Goal: Task Accomplishment & Management: Manage account settings

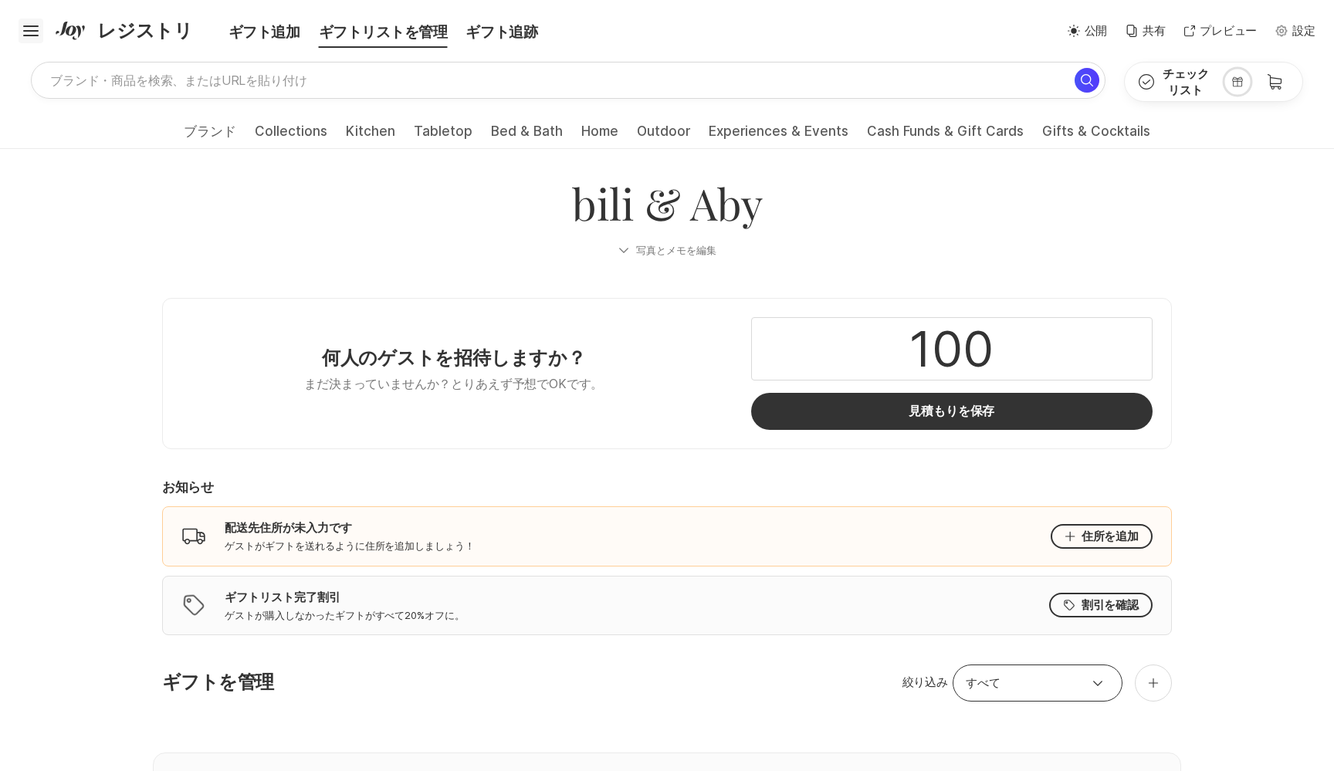
click at [19, 29] on icon "Hamburger" at bounding box center [31, 31] width 25 height 25
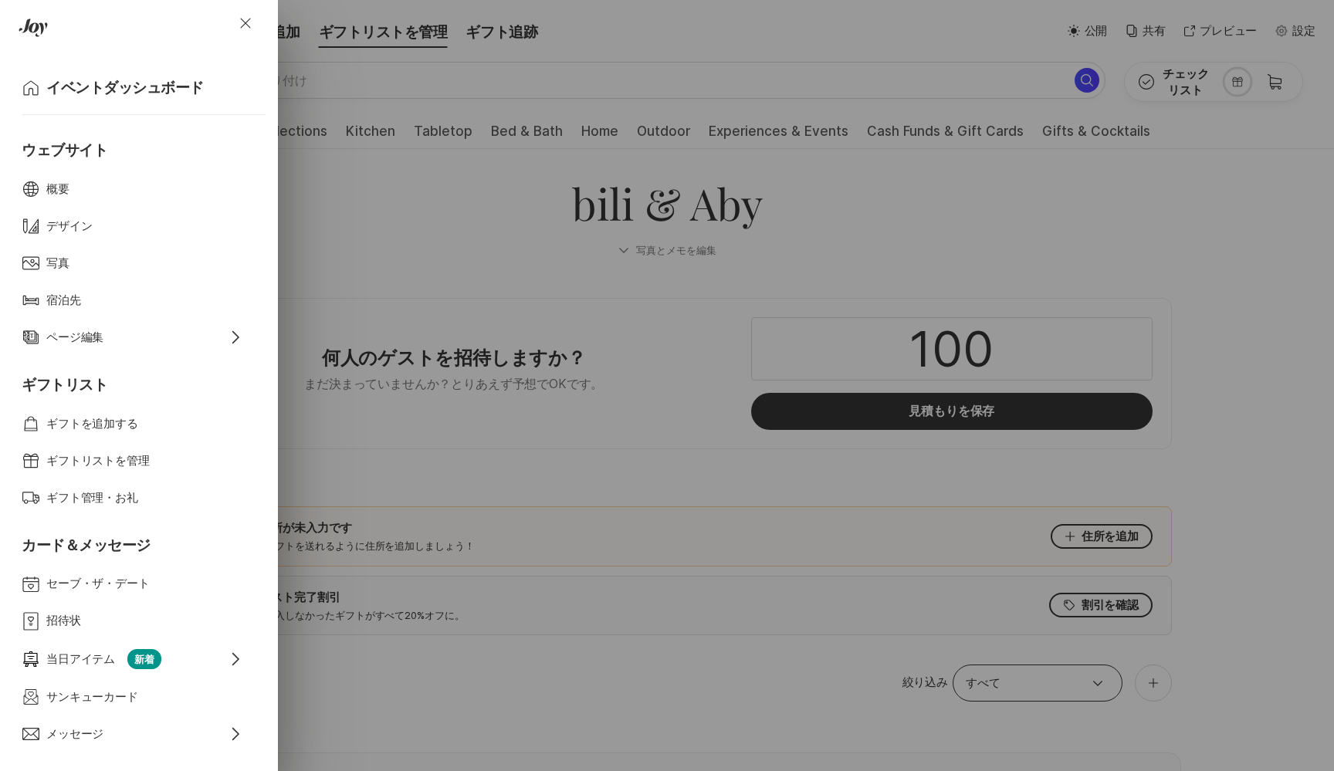
click at [528, 242] on div "Close Home イベントダッシュボード ウェブサイト Web Globe 概要 Design デザイン Photos 写真 Bed 宿泊先 Edit P…" at bounding box center [667, 385] width 1334 height 771
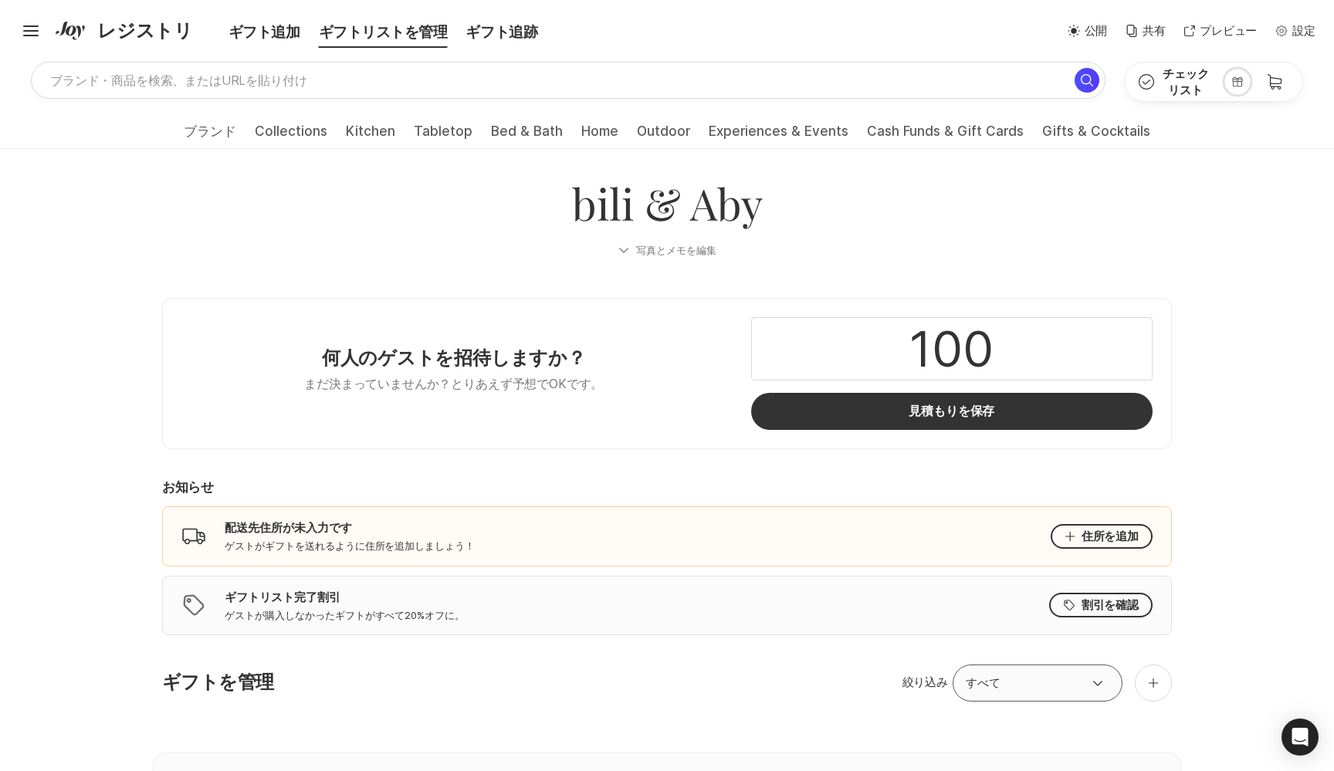
click at [1109, 680] on button "open menu" at bounding box center [1097, 683] width 31 height 19
click at [1109, 680] on button "close menu" at bounding box center [1097, 683] width 31 height 19
click at [1109, 680] on button "open menu" at bounding box center [1097, 683] width 31 height 19
click at [1313, 39] on p "設定" at bounding box center [1303, 31] width 23 height 18
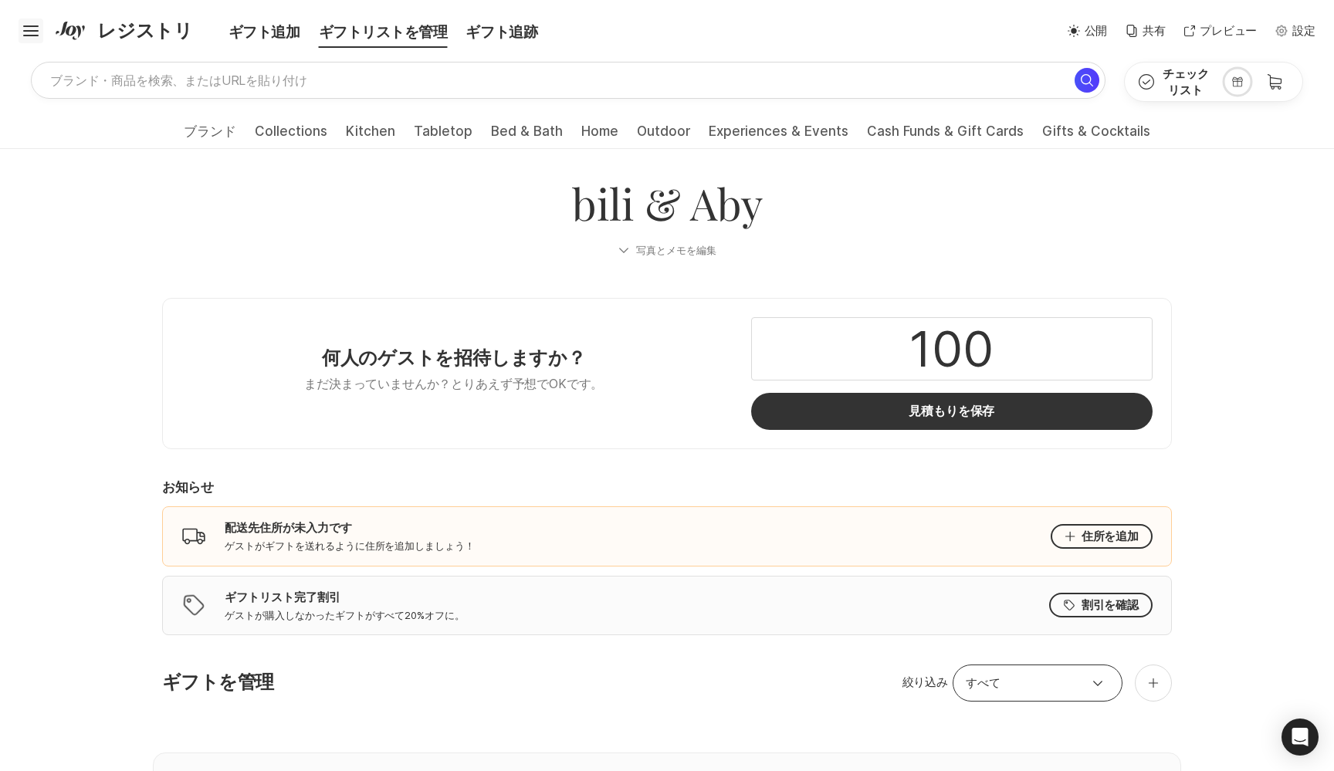
click at [37, 32] on icon "Hamburger" at bounding box center [31, 31] width 25 height 25
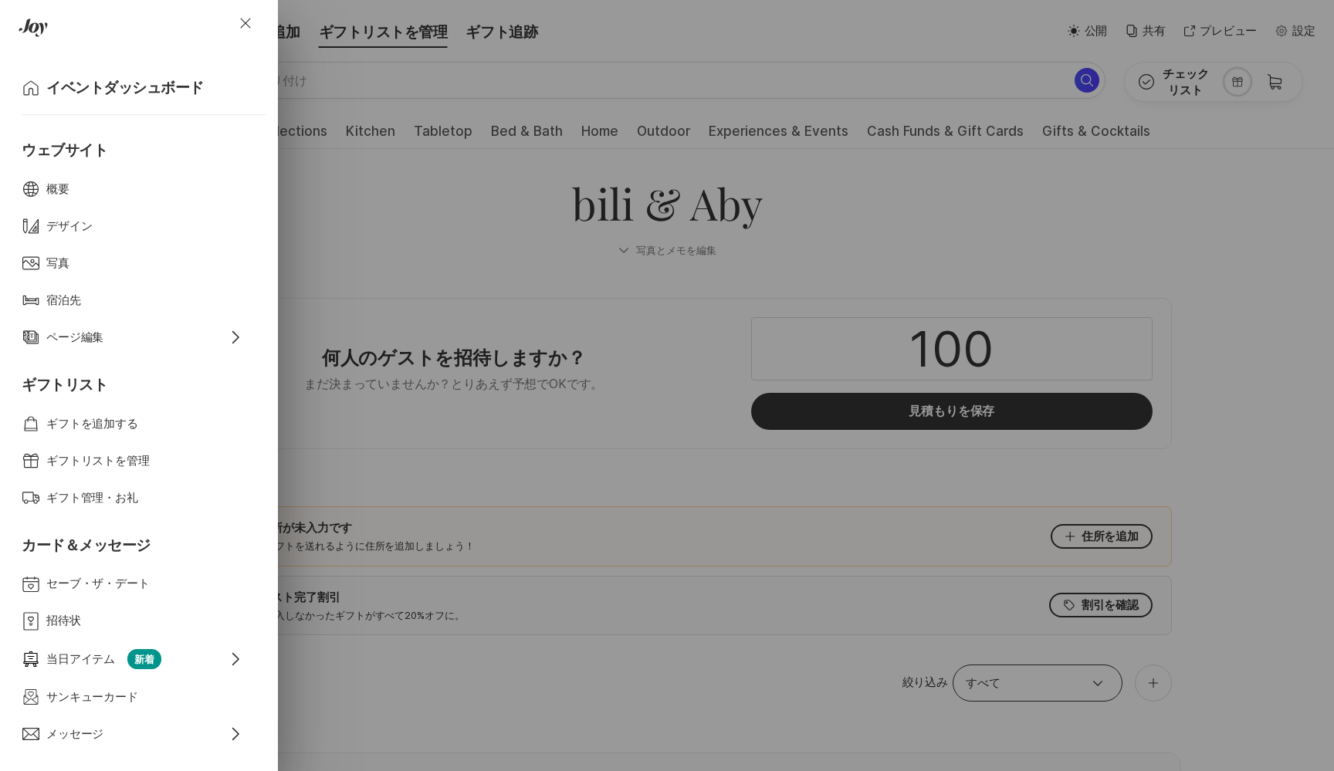
click at [476, 447] on div "Close Home イベントダッシュボード ウェブサイト Web Globe 概要 Design デザイン Photos 写真 Bed 宿泊先 Edit P…" at bounding box center [667, 385] width 1334 height 771
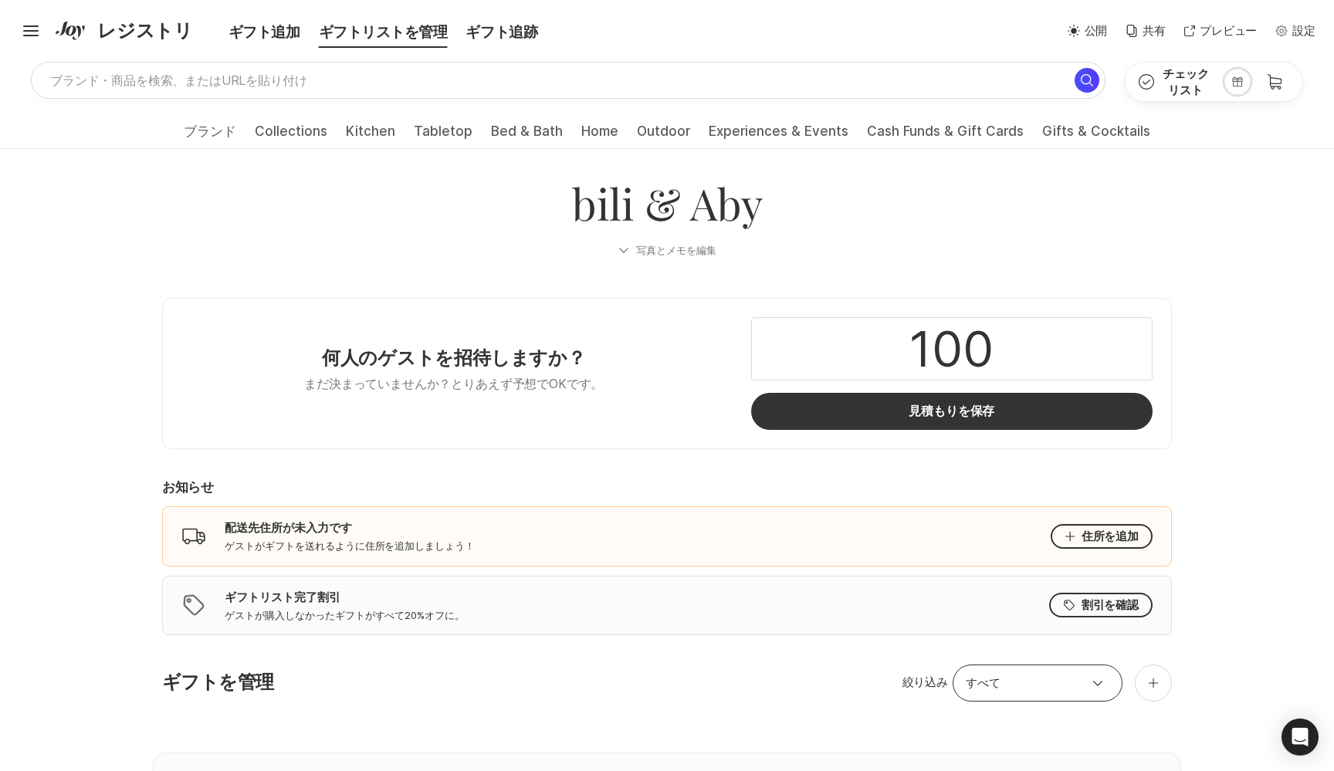
click at [1159, 708] on div "ギフトを管理 絞り込み すべて ご祝儀を追加 寄付先を追加 どこからでもギフトを追加" at bounding box center [667, 696] width 1028 height 62
click at [1159, 691] on div at bounding box center [1153, 683] width 37 height 37
click at [1046, 717] on div "ご祝儀を追加" at bounding box center [1056, 735] width 232 height 37
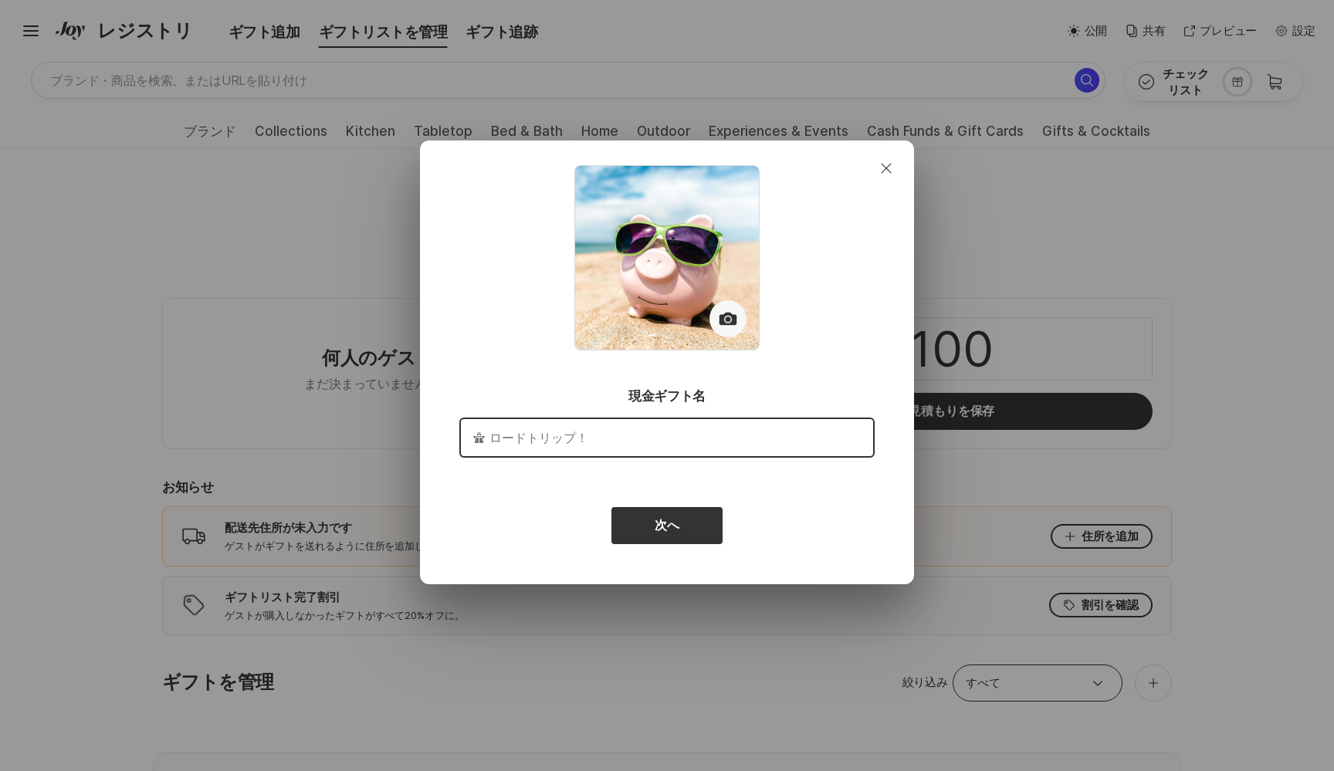
click at [679, 432] on input "text" at bounding box center [667, 437] width 412 height 37
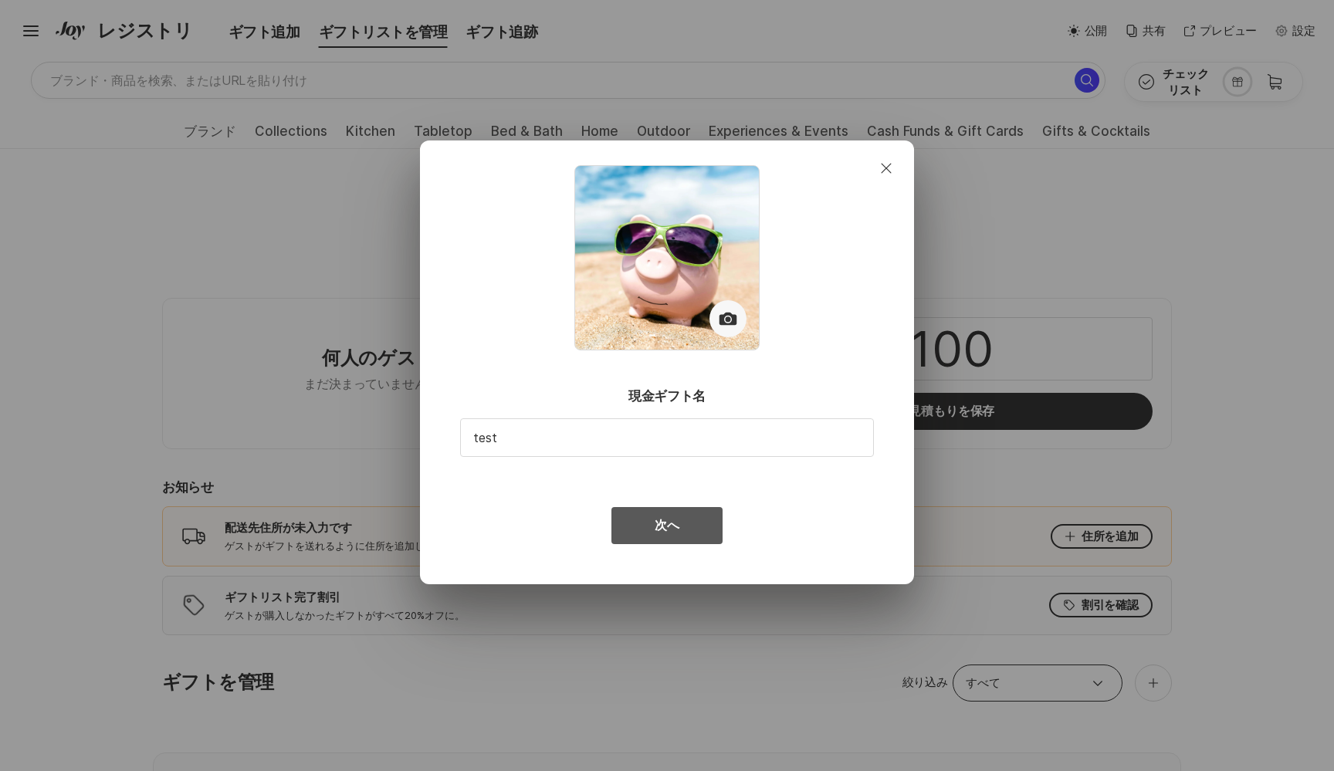
click at [677, 516] on button "次へ" at bounding box center [666, 525] width 111 height 37
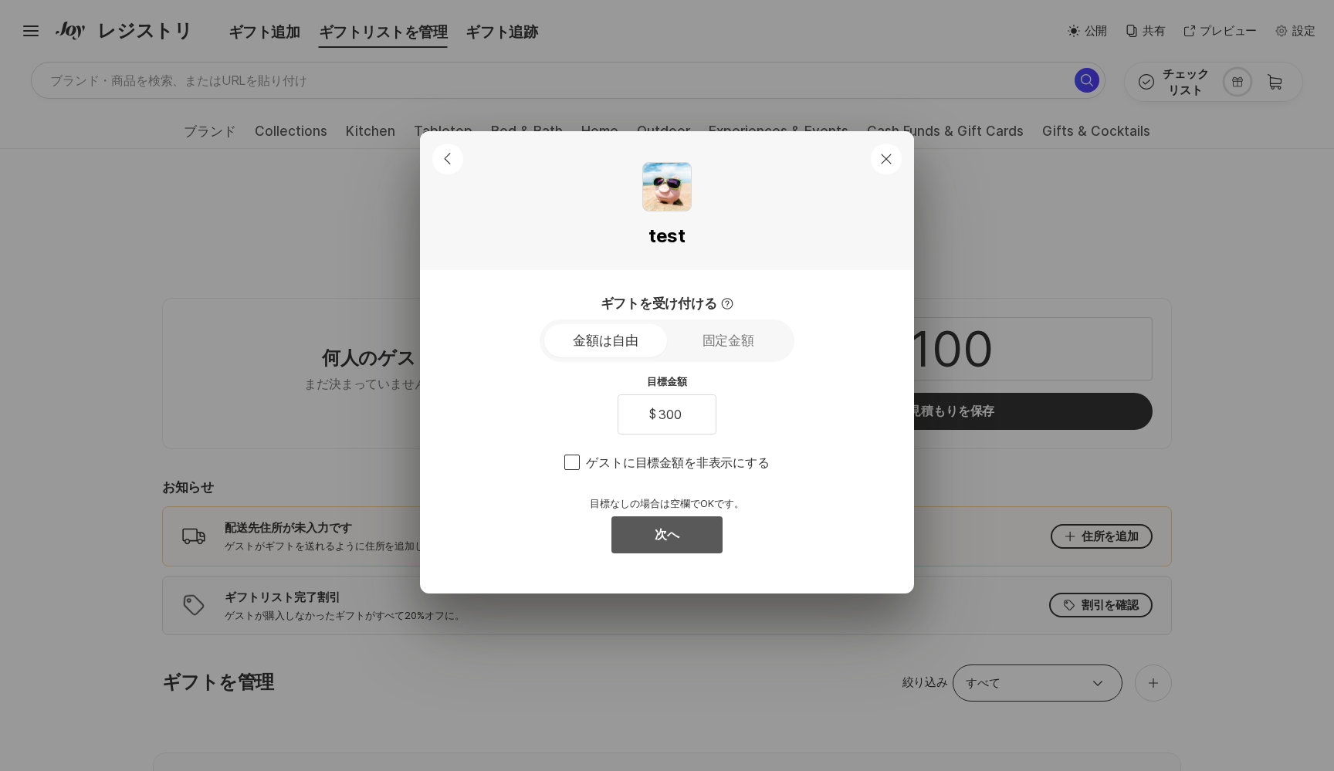
click at [695, 533] on button "次へ" at bounding box center [666, 534] width 111 height 37
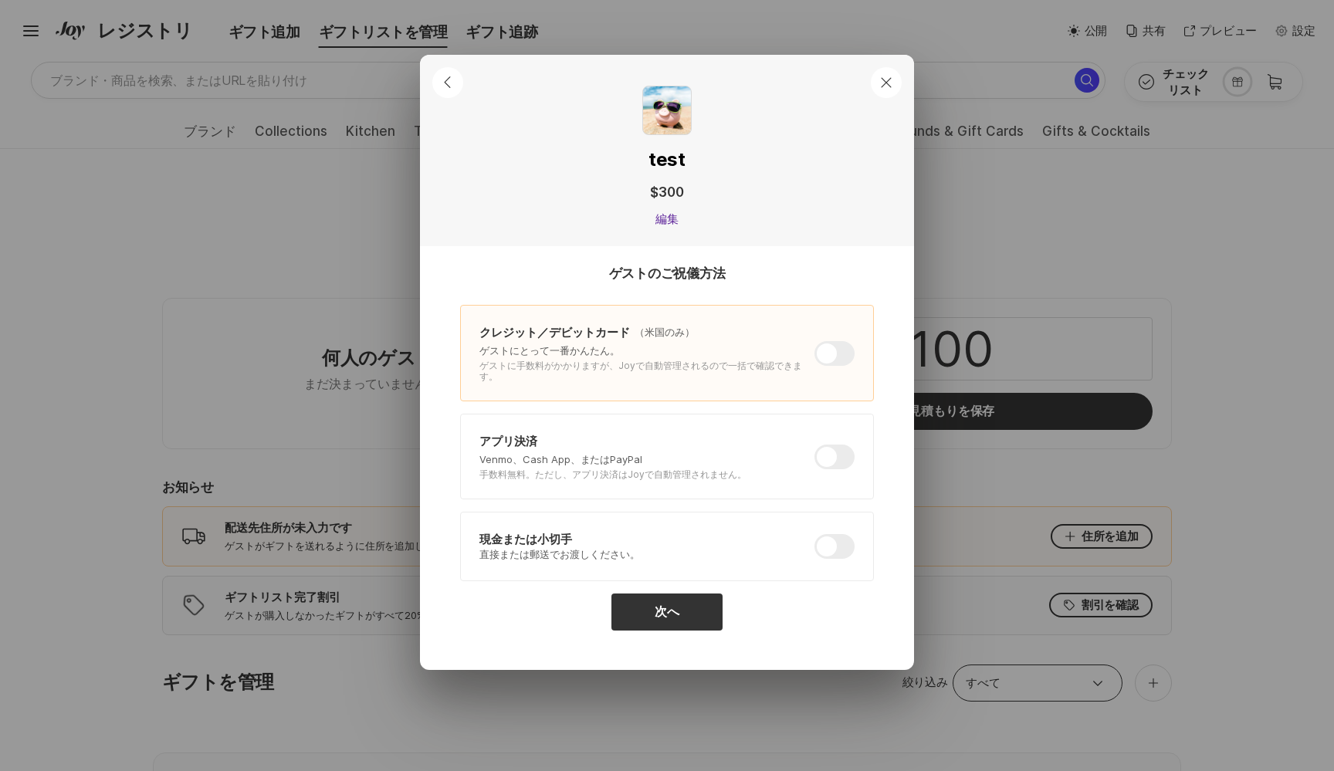
click at [584, 349] on p "ゲストにとって一番かんたん。" at bounding box center [640, 351] width 323 height 14
click at [637, 381] on p "ゲストに手数料がかかりますが、Joyで自動管理されるので一括で確認できます。" at bounding box center [640, 372] width 323 height 22
drag, startPoint x: 643, startPoint y: 381, endPoint x: 553, endPoint y: 315, distance: 111.5
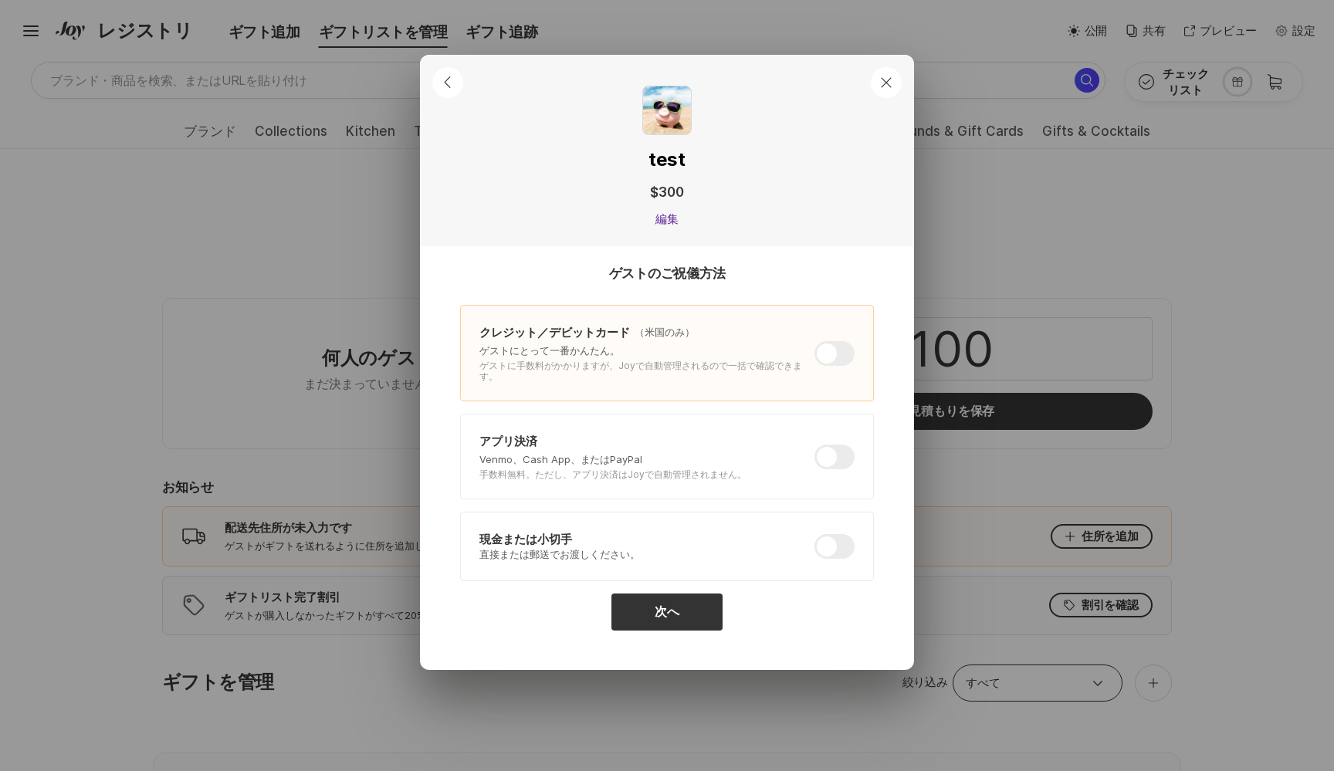
click at [553, 315] on div "クレジット／デビットカード （米国のみ） ゲストにとって一番かんたん。 ゲストに手数料がかかりますが、Joyで自動管理されるので一括で確認できます。" at bounding box center [667, 353] width 414 height 96
click at [830, 350] on div at bounding box center [834, 352] width 40 height 25
click at [815, 341] on input "checkbox" at bounding box center [814, 340] width 1 height 1
checkbox input "false"
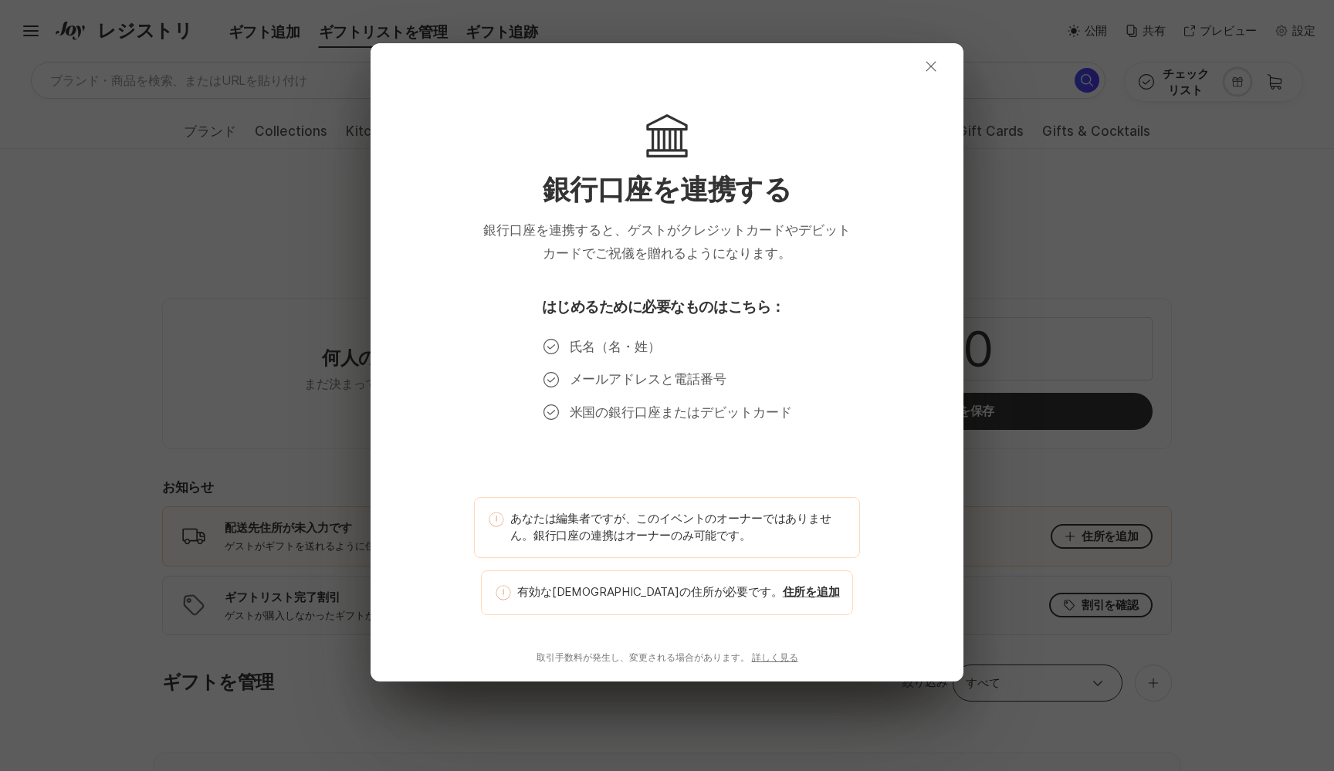
click at [929, 72] on icon "Close" at bounding box center [931, 66] width 19 height 19
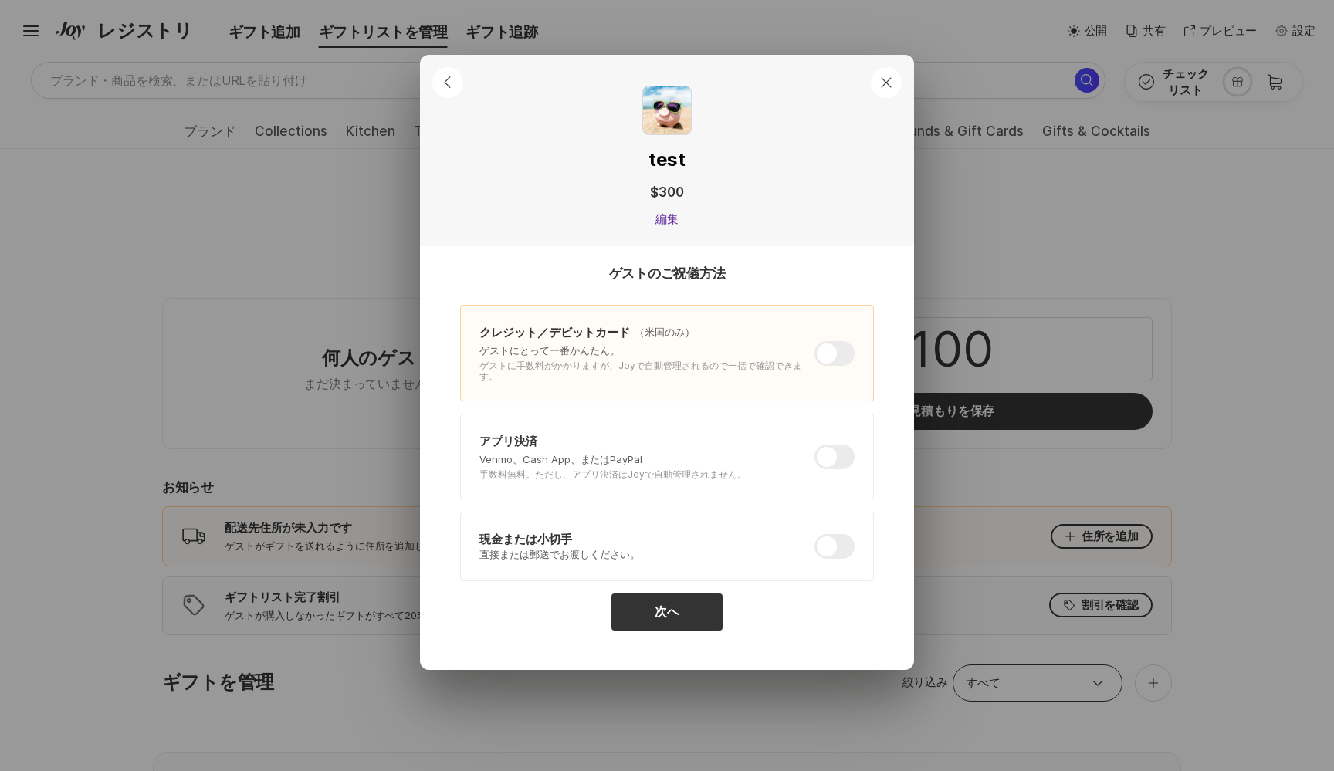
click at [824, 451] on div at bounding box center [834, 457] width 40 height 25
click at [815, 445] on input "checkbox" at bounding box center [814, 445] width 1 height 1
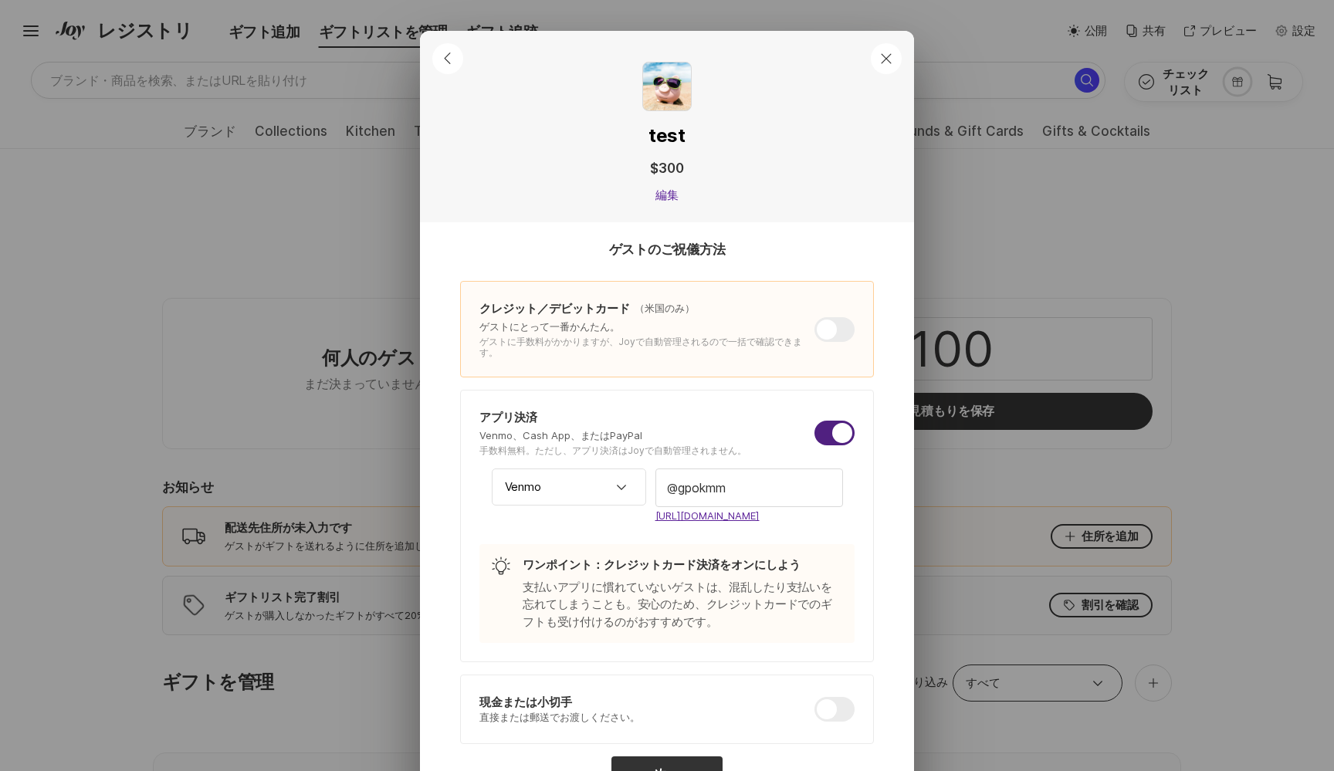
click at [843, 421] on div at bounding box center [834, 433] width 40 height 25
click at [815, 421] on input "checkbox" at bounding box center [814, 421] width 1 height 1
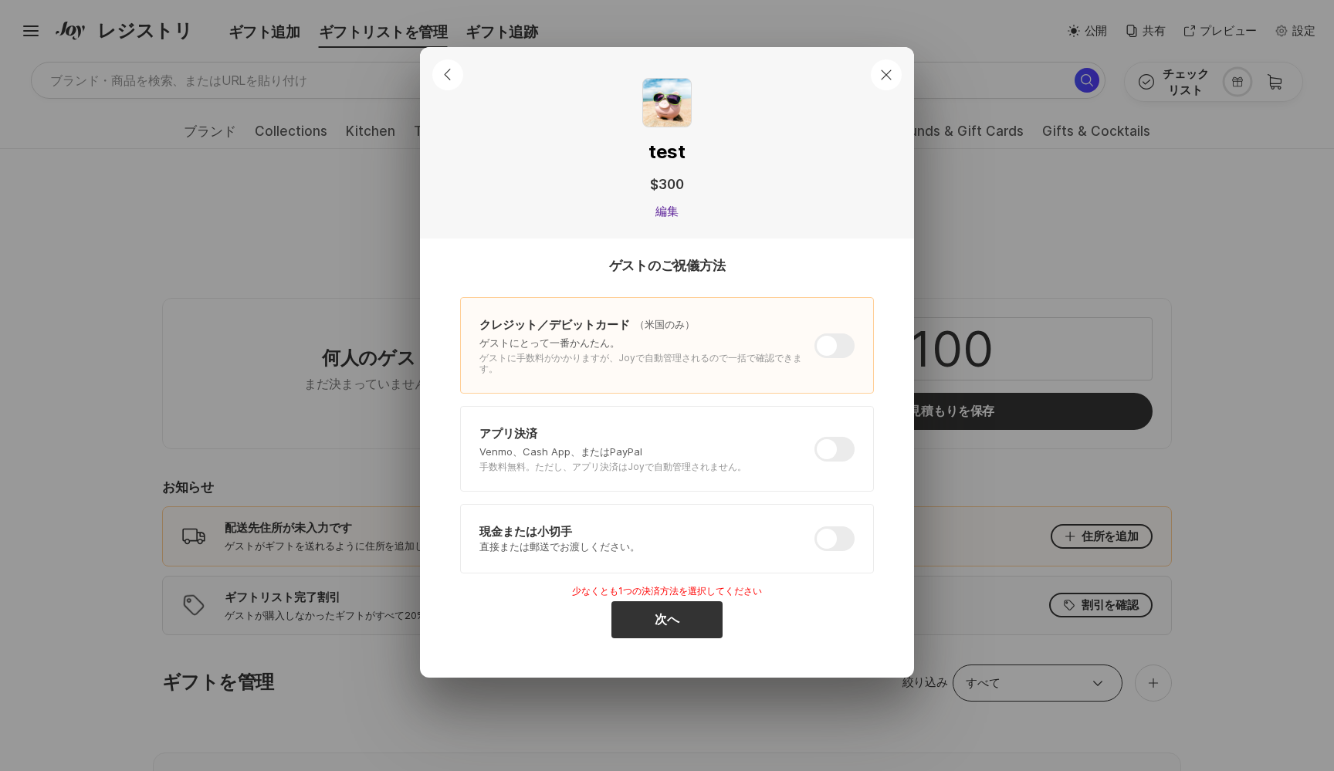
click at [858, 424] on div "アプリ決済 Venmo、Cash App、またはPayPal 手数料無料。ただし、アプリ決済はJoyで自動管理されません。" at bounding box center [667, 449] width 414 height 86
click at [834, 453] on div at bounding box center [834, 449] width 40 height 25
click at [815, 438] on input "checkbox" at bounding box center [814, 437] width 1 height 1
checkbox input "true"
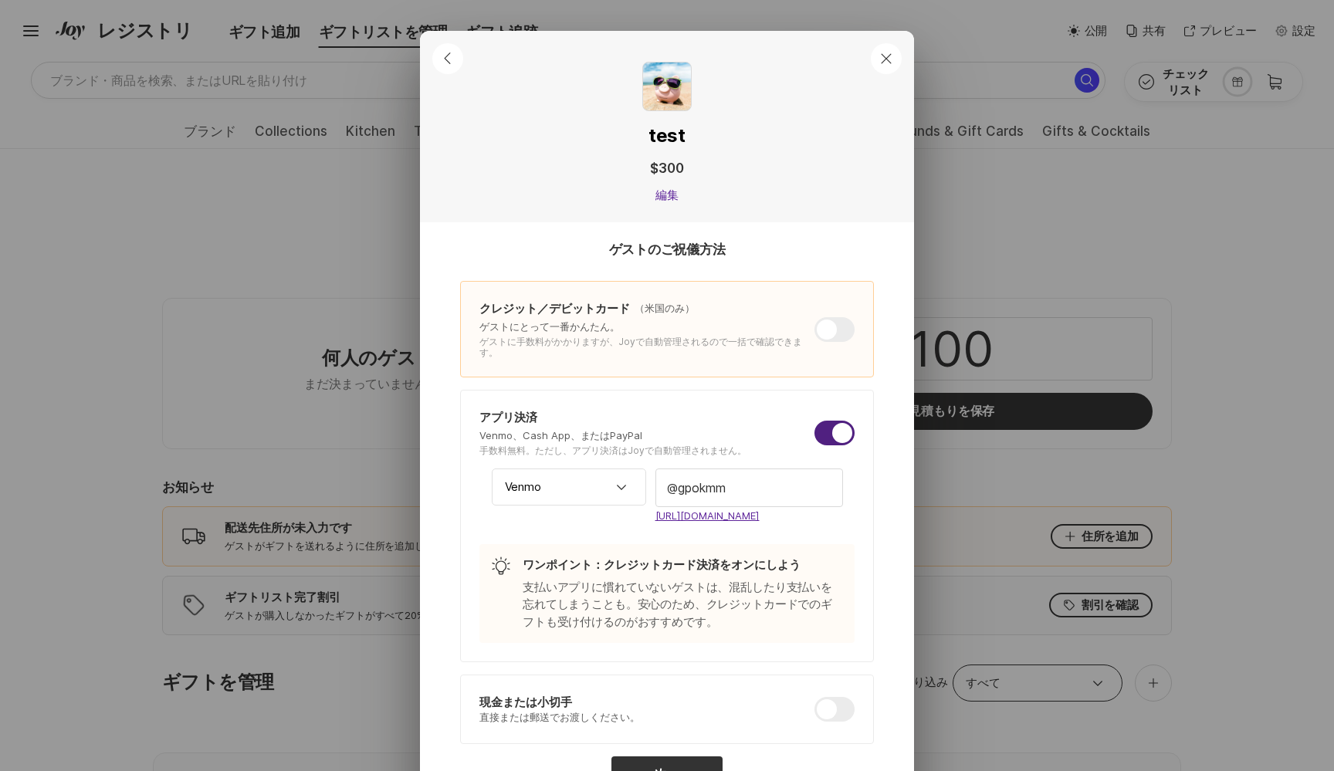
drag, startPoint x: 786, startPoint y: 506, endPoint x: 648, endPoint y: 269, distance: 274.3
click at [648, 390] on div "アプリ決済 Venmo、Cash App、またはPayPal 手数料無料。ただし、アプリ決済はJoyで自動管理されません。 [GEOGRAPHIC_DATA]…" at bounding box center [667, 526] width 414 height 272
drag, startPoint x: 648, startPoint y: 269, endPoint x: 780, endPoint y: 591, distance: 347.9
click at [780, 591] on div "ゲストのご祝儀方法 クレジット／デビットカード （米国のみ） ゲストにとって一番かんたん。 ゲストに手数料がかかりますが、Joyで自動管理されるので一括で確認…" at bounding box center [667, 499] width 414 height 516
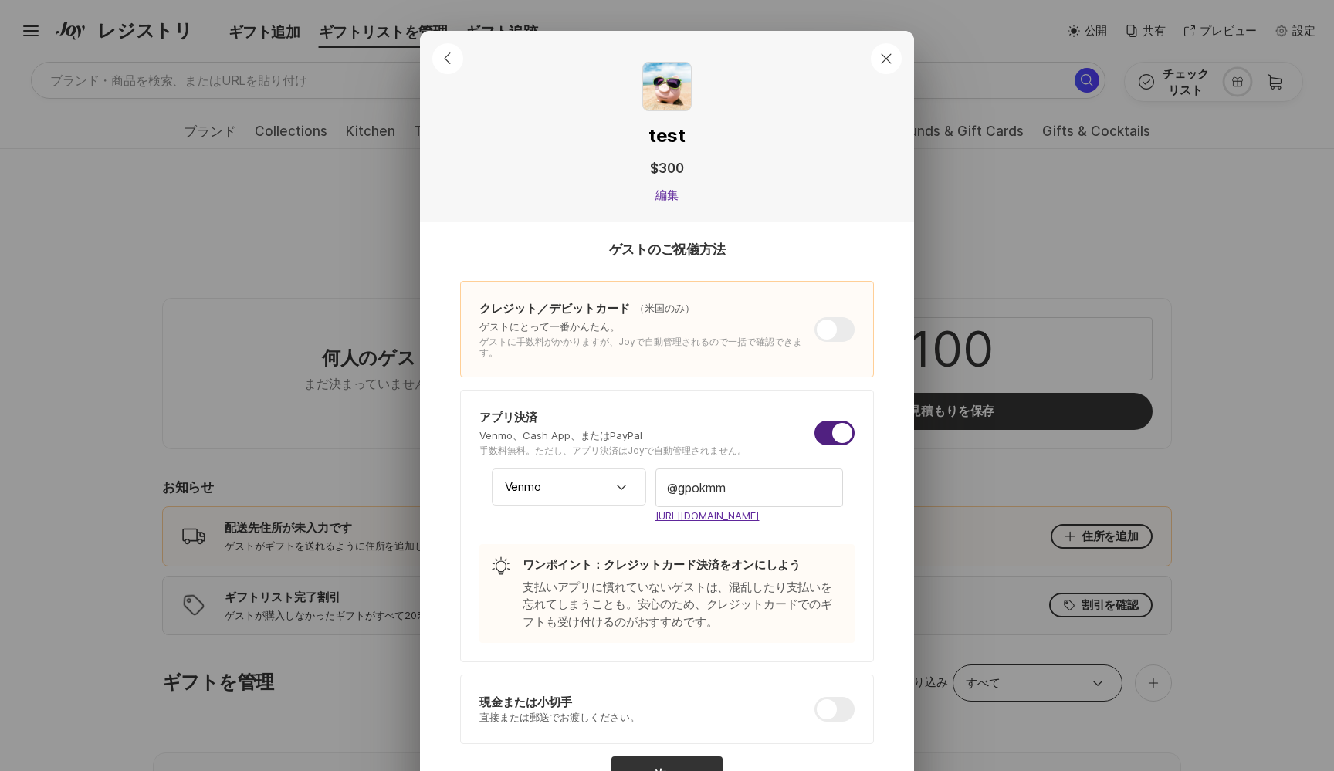
click at [807, 757] on div "次へ" at bounding box center [667, 775] width 414 height 37
click at [829, 697] on div at bounding box center [834, 709] width 40 height 25
click at [815, 697] on input "checkbox" at bounding box center [814, 697] width 1 height 1
click at [829, 697] on div at bounding box center [834, 709] width 40 height 25
click at [815, 697] on input "checkbox" at bounding box center [814, 697] width 1 height 1
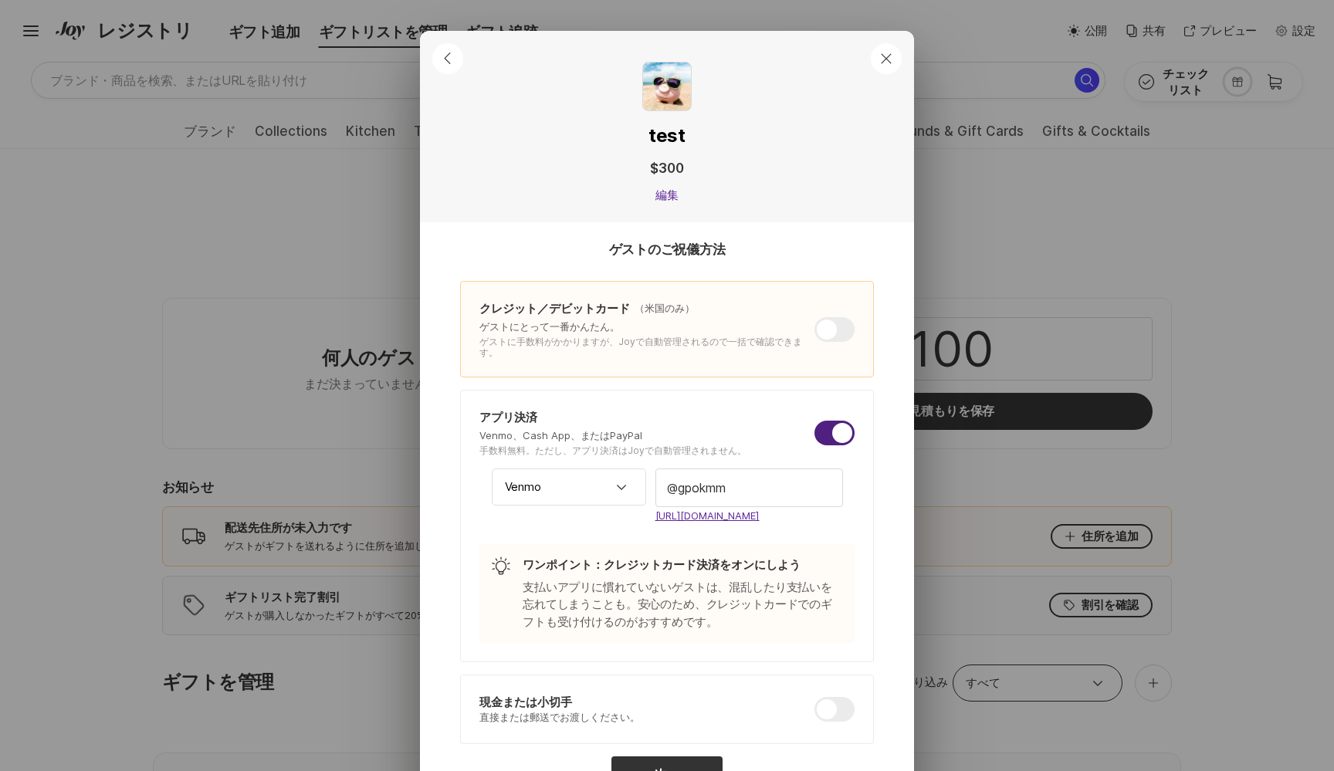
checkbox input "false"
click at [842, 421] on div at bounding box center [834, 433] width 40 height 25
click at [815, 421] on input "checkbox" at bounding box center [814, 421] width 1 height 1
checkbox input "false"
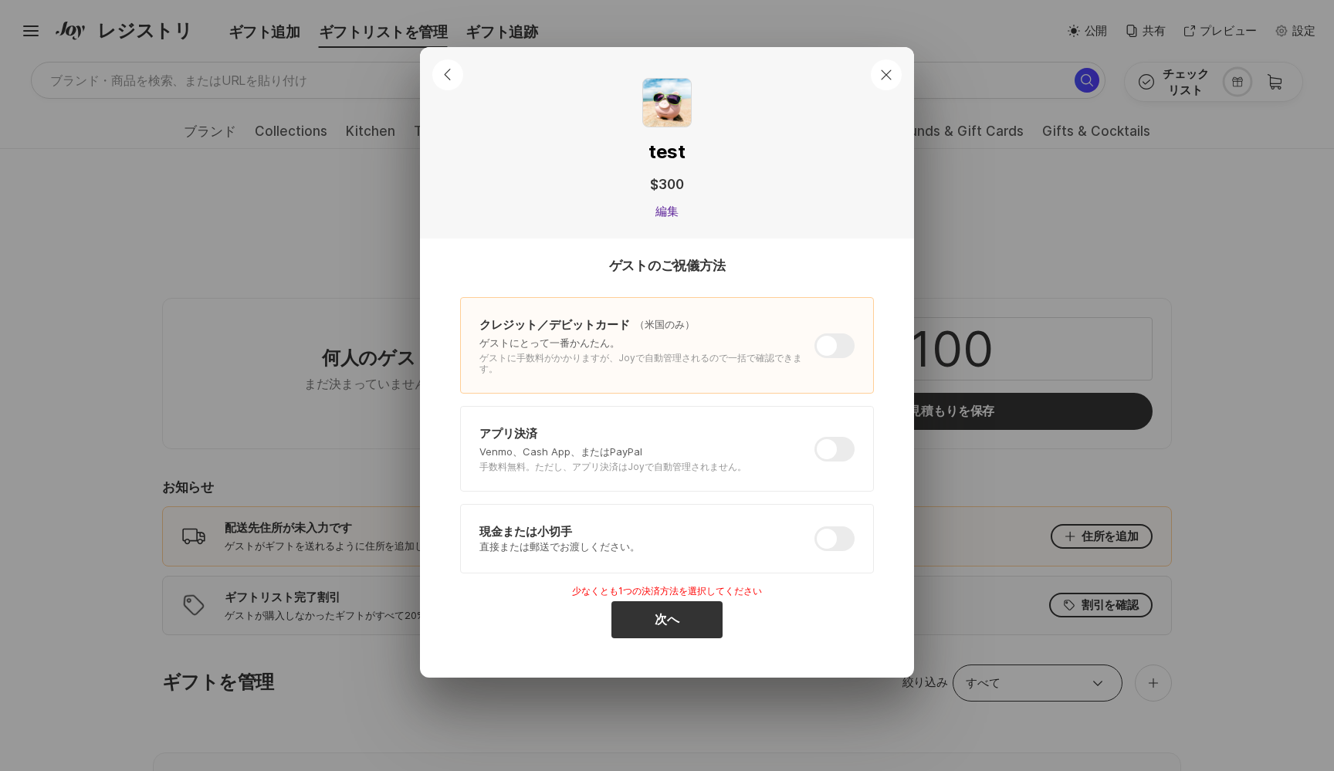
click at [834, 350] on div at bounding box center [834, 345] width 40 height 25
click at [815, 333] on input "checkbox" at bounding box center [814, 333] width 1 height 1
checkbox input "false"
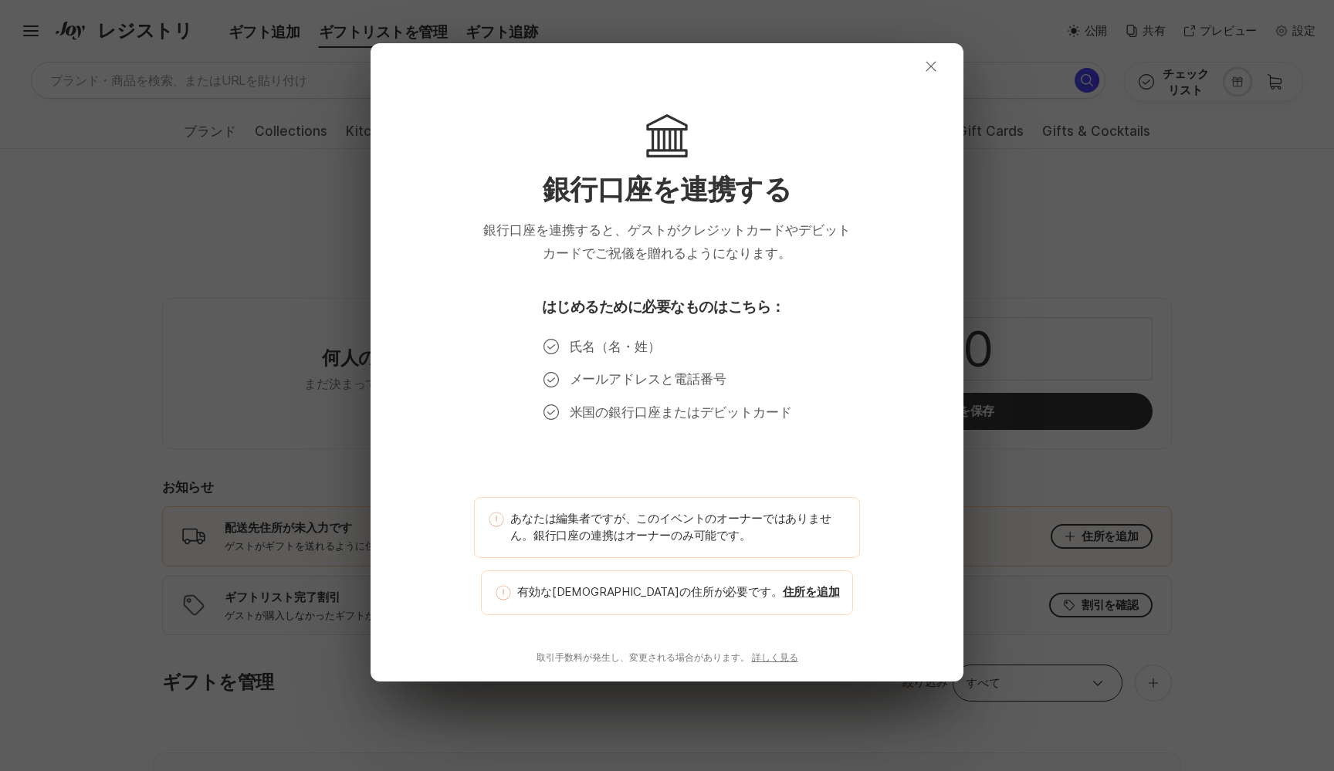
click at [932, 69] on icon "button" at bounding box center [931, 66] width 10 height 10
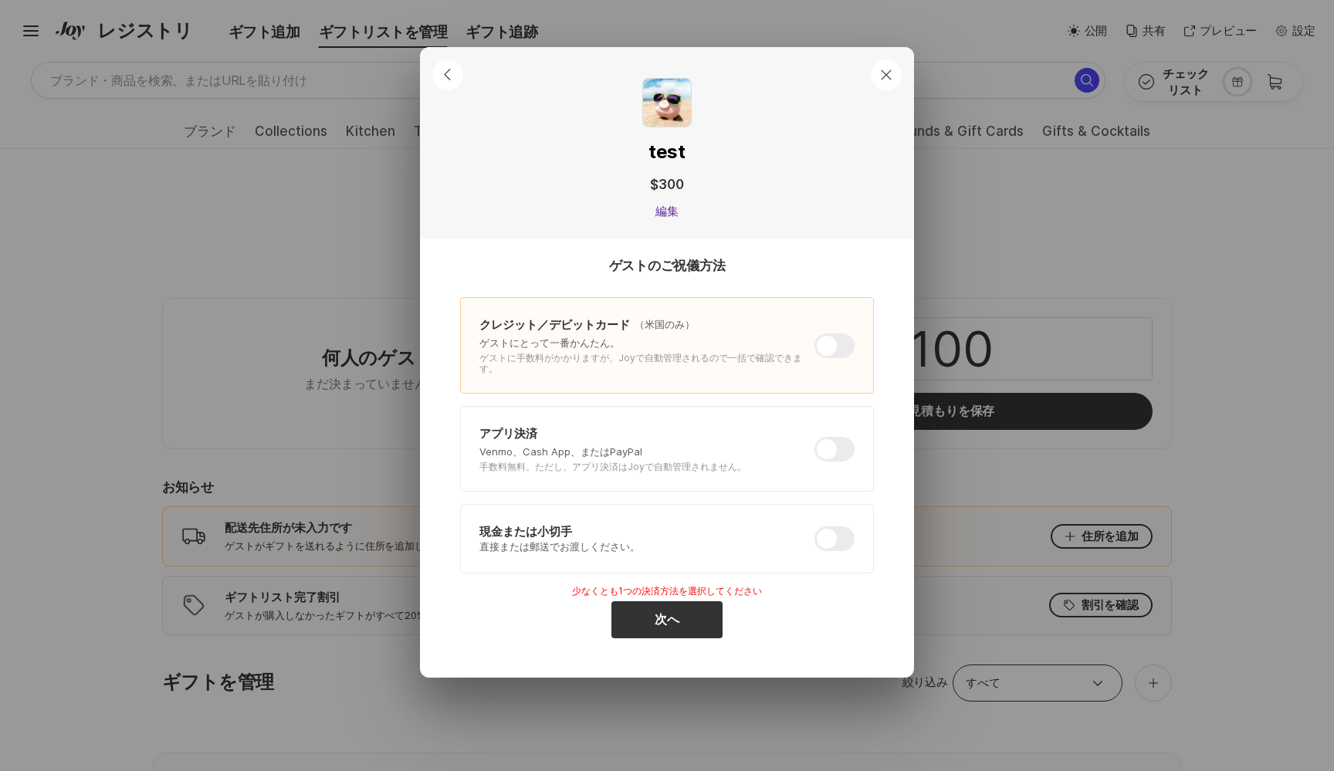
click at [840, 446] on div at bounding box center [834, 449] width 40 height 25
click at [815, 438] on input "checkbox" at bounding box center [814, 437] width 1 height 1
checkbox input "true"
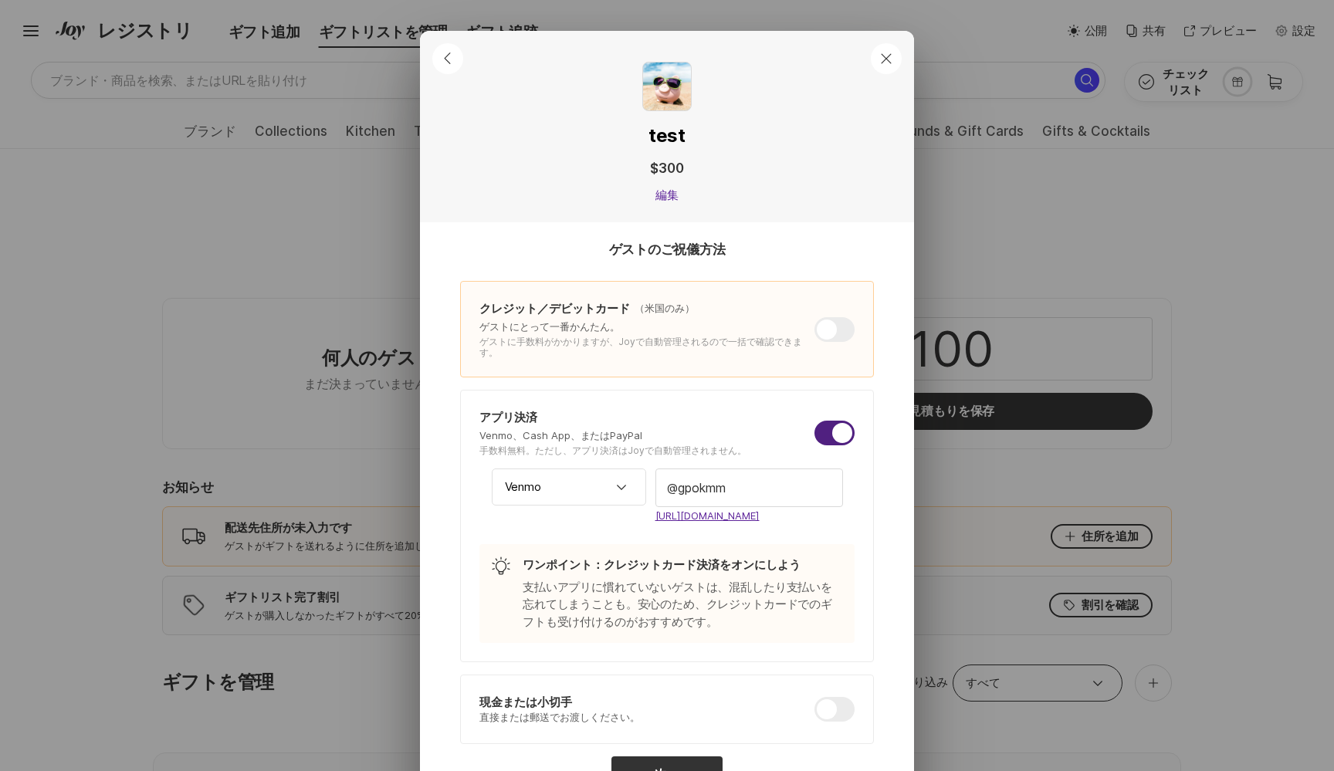
click at [1001, 645] on div "Chevron Left Rounded Close test $300 Edit 編集 ゲストのご祝儀方法 クレジット／デビットカード （米国のみ） ゲスト…" at bounding box center [667, 385] width 1334 height 771
click at [886, 53] on icon "Close" at bounding box center [886, 58] width 19 height 19
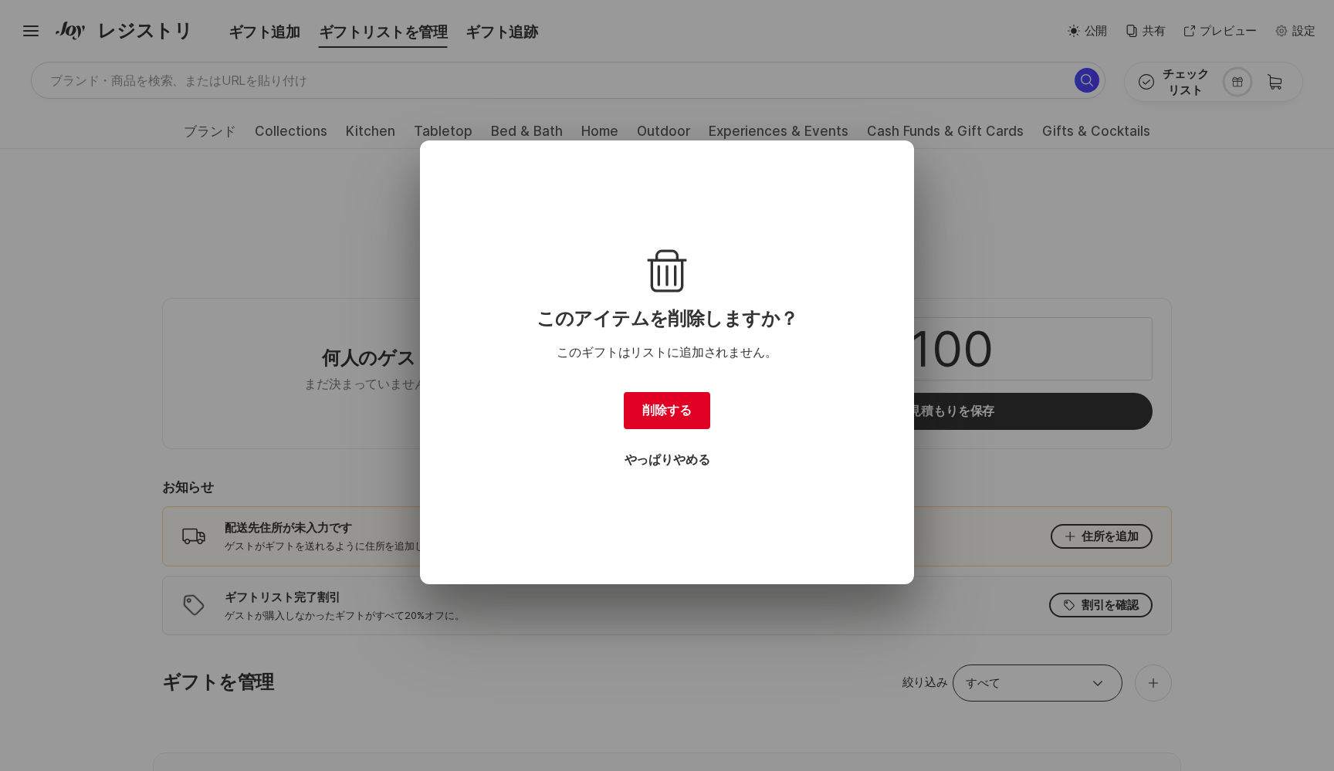
click at [678, 418] on button "削除する" at bounding box center [667, 410] width 86 height 37
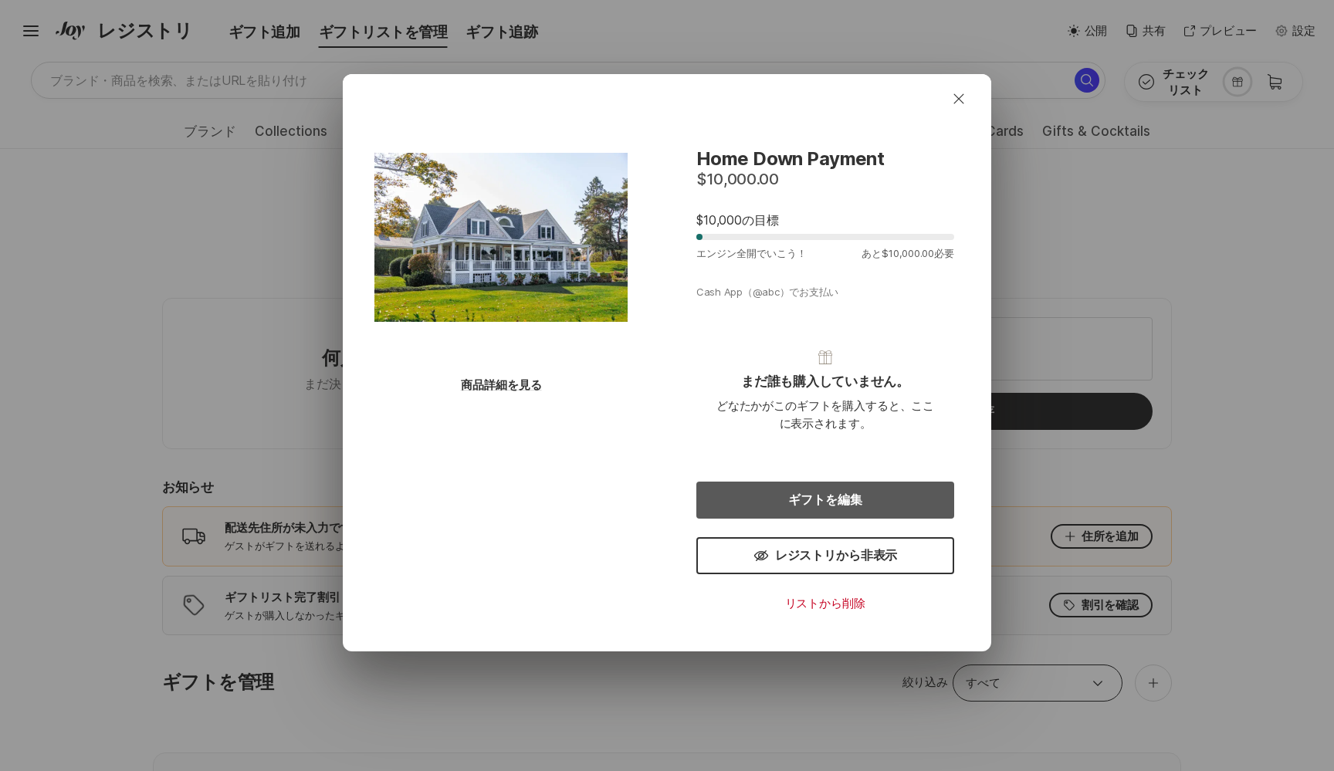
click at [874, 506] on button "ギフトを編集" at bounding box center [825, 500] width 258 height 37
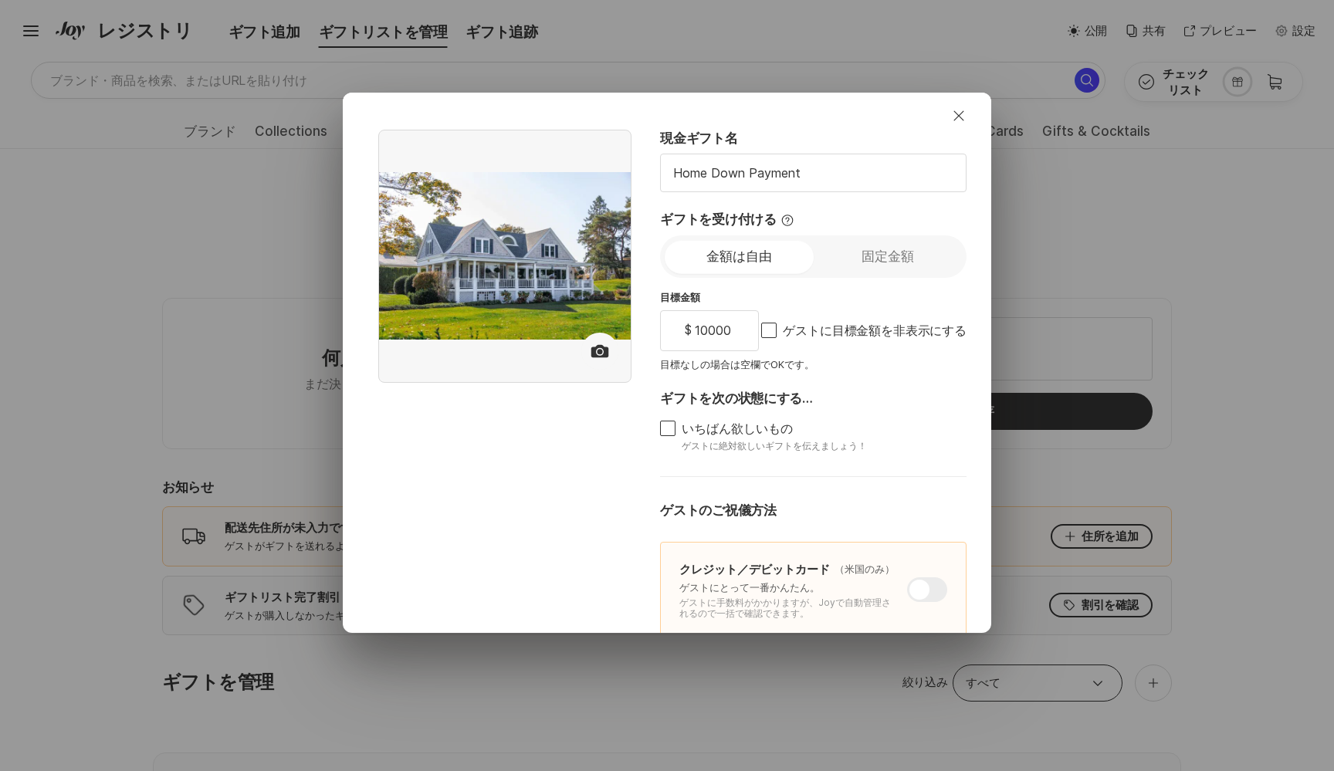
drag, startPoint x: 869, startPoint y: 456, endPoint x: 719, endPoint y: 421, distance: 154.7
type textarea "x"
